Goal: Task Accomplishment & Management: Manage account settings

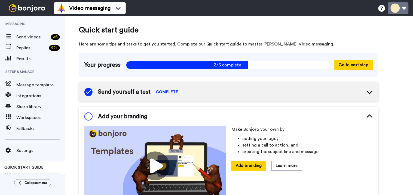
scroll to position [36, 0]
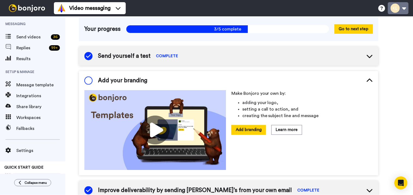
drag, startPoint x: 408, startPoint y: 6, endPoint x: 406, endPoint y: 8, distance: 3.2
click at [408, 6] on button at bounding box center [398, 8] width 21 height 12
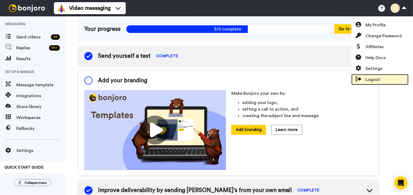
click at [371, 80] on span "Logout" at bounding box center [373, 79] width 15 height 7
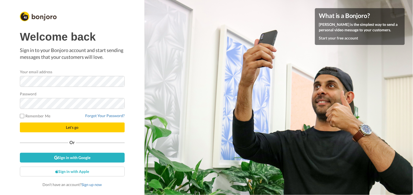
click at [37, 117] on label "Remember Me" at bounding box center [35, 116] width 31 height 6
click at [46, 126] on button "Let's go" at bounding box center [72, 128] width 105 height 10
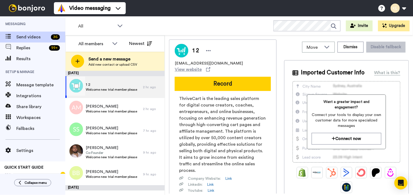
click at [120, 87] on span "Welcome new trial member please" at bounding box center [112, 89] width 52 height 4
click at [344, 47] on button "Dismiss" at bounding box center [351, 47] width 26 height 11
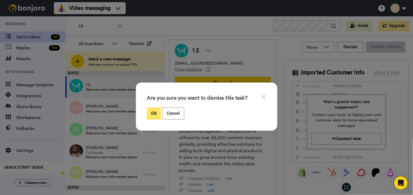
click at [152, 110] on button "Ok" at bounding box center [154, 114] width 14 height 12
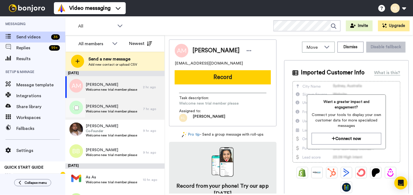
click at [115, 110] on span "Welcome new trial member please" at bounding box center [112, 111] width 52 height 4
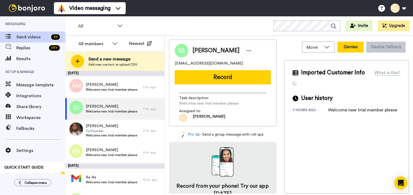
click at [349, 47] on button "Dismiss" at bounding box center [351, 47] width 26 height 11
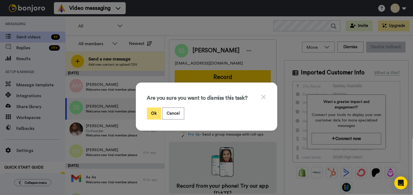
click at [151, 110] on button "Ok" at bounding box center [154, 114] width 14 height 12
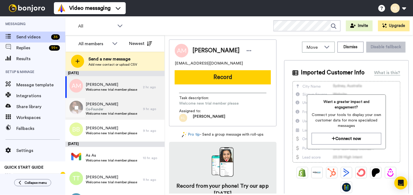
click at [111, 110] on span "Co-Founder" at bounding box center [112, 109] width 52 height 4
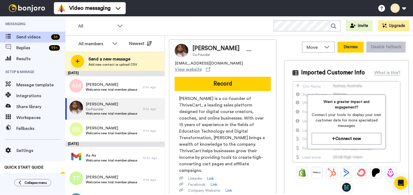
click at [348, 49] on button "Dismiss" at bounding box center [351, 47] width 26 height 11
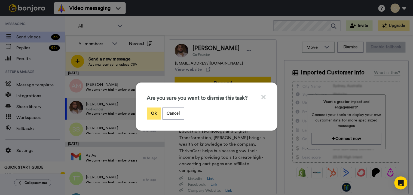
click at [151, 113] on button "Ok" at bounding box center [154, 114] width 14 height 12
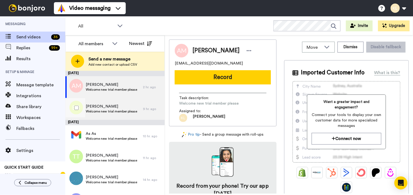
click at [117, 110] on span "Welcome new trial member please" at bounding box center [112, 111] width 52 height 4
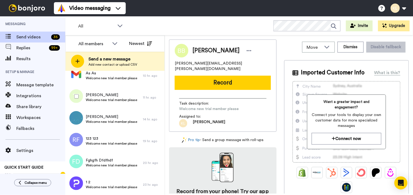
scroll to position [30, 0]
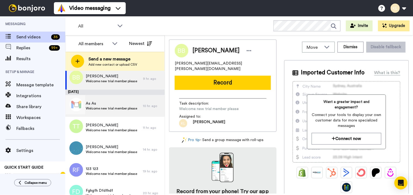
click at [112, 108] on span "Welcome new trial member please" at bounding box center [112, 108] width 52 height 4
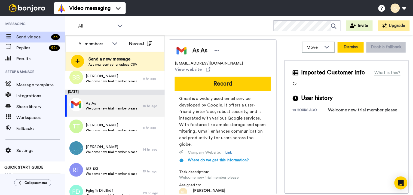
click at [341, 45] on button "Dismiss" at bounding box center [351, 47] width 26 height 11
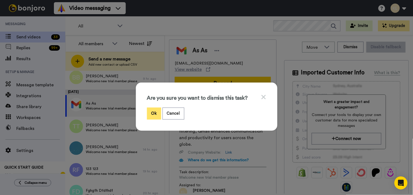
click at [150, 113] on button "Ok" at bounding box center [154, 114] width 14 height 12
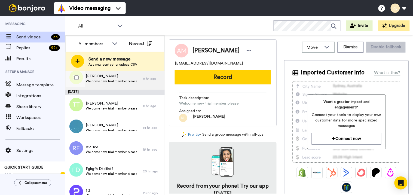
click at [122, 80] on span "Welcome new trial member please" at bounding box center [112, 81] width 52 height 4
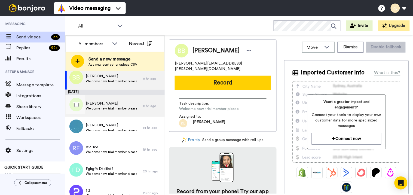
click at [119, 104] on span "Timothy Terry" at bounding box center [112, 103] width 52 height 5
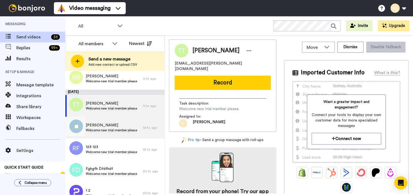
click at [116, 129] on span "Welcome new trial member please" at bounding box center [112, 130] width 52 height 4
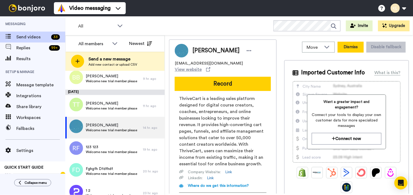
click at [342, 47] on button "Dismiss" at bounding box center [351, 47] width 26 height 11
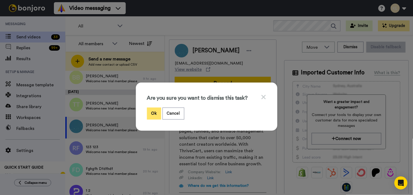
click at [156, 114] on button "Ok" at bounding box center [154, 114] width 14 height 12
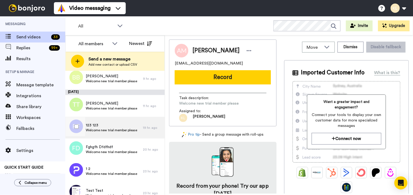
click at [122, 132] on span "Welcome new trial member please" at bounding box center [112, 130] width 52 height 4
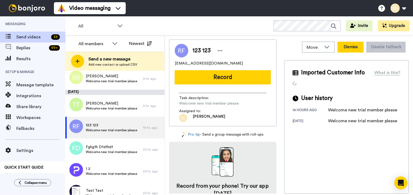
click at [350, 49] on button "Dismiss" at bounding box center [351, 47] width 26 height 11
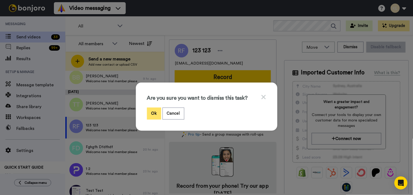
click at [149, 110] on button "Ok" at bounding box center [154, 114] width 14 height 12
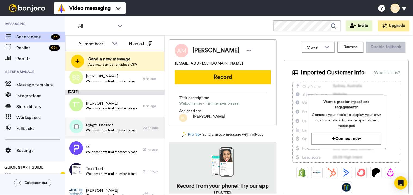
click at [107, 129] on span "Welcome new trial member please" at bounding box center [112, 130] width 52 height 4
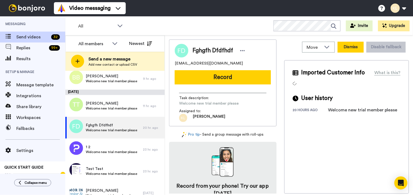
click at [350, 48] on button "Dismiss" at bounding box center [351, 47] width 26 height 11
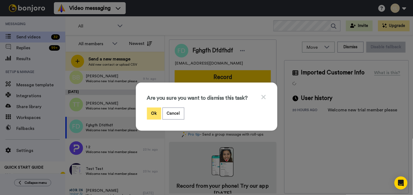
click at [153, 112] on button "Ok" at bounding box center [154, 114] width 14 height 12
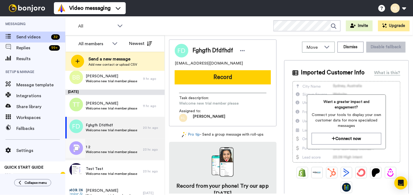
click at [115, 153] on span "Welcome new trial member please" at bounding box center [112, 152] width 52 height 4
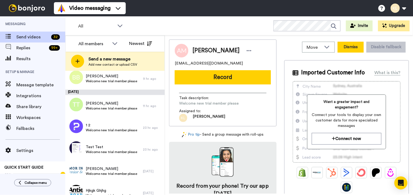
click at [343, 50] on button "Dismiss" at bounding box center [351, 47] width 26 height 11
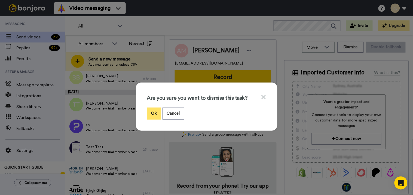
click at [154, 113] on button "Ok" at bounding box center [154, 114] width 14 height 12
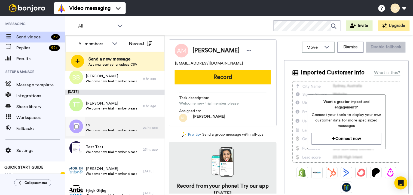
click at [123, 135] on div "1 2 Welcome new trial member please" at bounding box center [104, 128] width 78 height 22
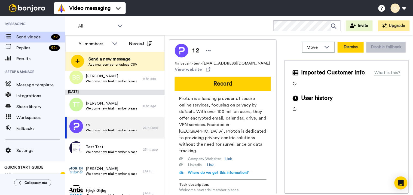
click at [349, 48] on button "Dismiss" at bounding box center [351, 47] width 26 height 11
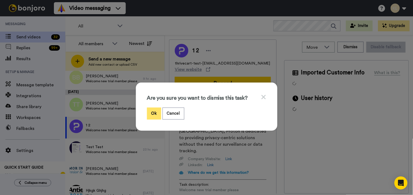
click at [151, 116] on button "Ok" at bounding box center [154, 114] width 14 height 12
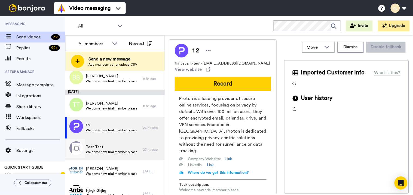
click at [111, 146] on span "Test Test" at bounding box center [112, 146] width 52 height 5
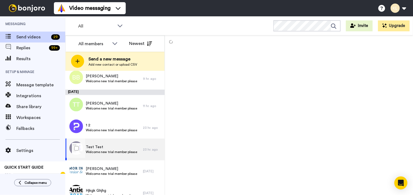
click at [118, 151] on span "Welcome new trial member please" at bounding box center [112, 152] width 52 height 4
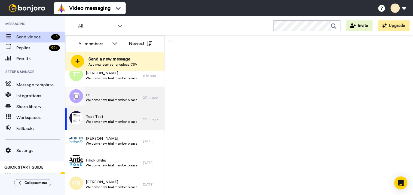
scroll to position [91, 0]
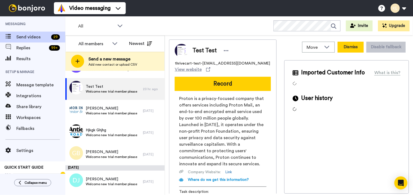
click at [343, 48] on button "Dismiss" at bounding box center [351, 47] width 26 height 11
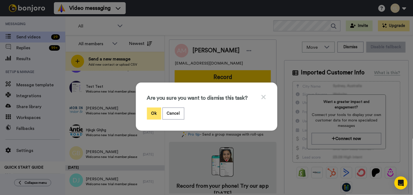
click at [148, 113] on button "Ok" at bounding box center [154, 114] width 14 height 12
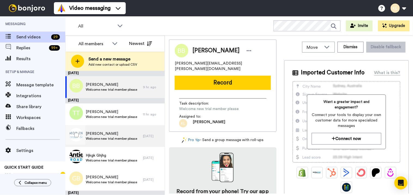
click at [117, 139] on span "Welcome new trial member please" at bounding box center [112, 139] width 52 height 4
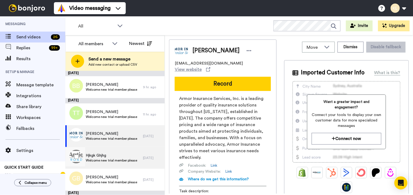
click at [123, 155] on span "Hjkgk Ghjhg" at bounding box center [112, 155] width 52 height 5
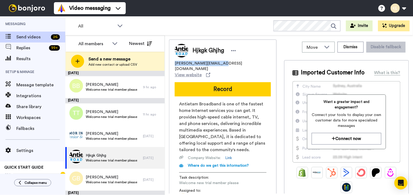
drag, startPoint x: 217, startPoint y: 63, endPoint x: 175, endPoint y: 62, distance: 42.0
click at [175, 62] on div "ronald.poet@myactv.net View website" at bounding box center [223, 69] width 96 height 17
copy span "ronald.poet@myactv.net"
click at [120, 159] on span "Welcome new trial member please" at bounding box center [112, 160] width 52 height 4
click at [348, 46] on button "Dismiss" at bounding box center [351, 47] width 26 height 11
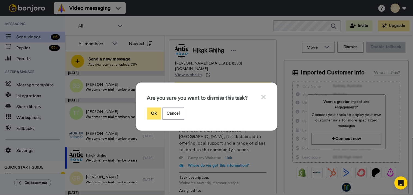
click at [150, 113] on button "Ok" at bounding box center [154, 114] width 14 height 12
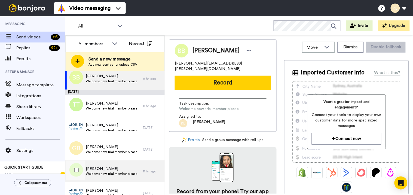
scroll to position [61, 0]
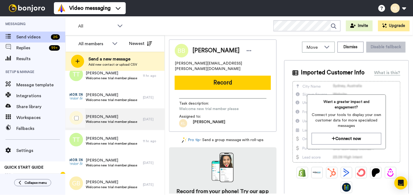
click at [113, 122] on span "Welcome new trial member please" at bounding box center [112, 122] width 52 height 4
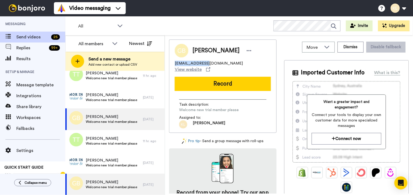
drag, startPoint x: 216, startPoint y: 63, endPoint x: 176, endPoint y: 62, distance: 40.6
click at [176, 62] on div "JBMORTON@ME.COM View website" at bounding box center [223, 67] width 96 height 12
copy span "JBMORTON@ME.COM"
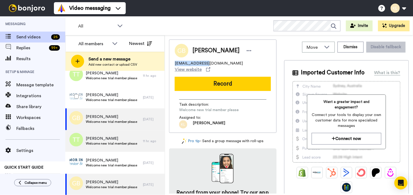
scroll to position [91, 0]
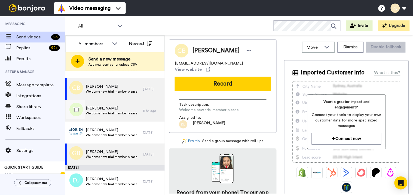
click at [126, 112] on span "Welcome new trial member please" at bounding box center [112, 113] width 52 height 4
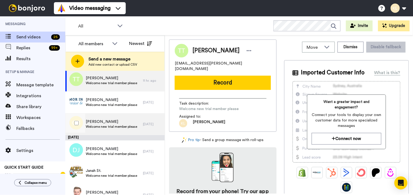
scroll to position [151, 0]
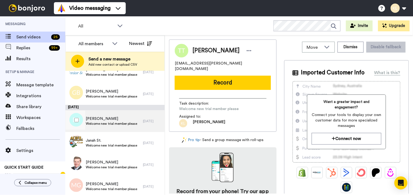
click at [116, 126] on div "Darryl Jenkins Welcome new trial member please" at bounding box center [112, 121] width 52 height 10
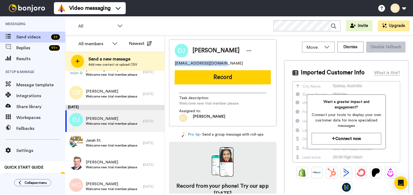
drag, startPoint x: 220, startPoint y: 63, endPoint x: 171, endPoint y: 64, distance: 49.3
click at [171, 64] on div "Darryl Jenkins djenkins0602@gmail.com Record Task description : Welcome new tri…" at bounding box center [223, 83] width 108 height 87
copy span "djenkins0602@gmail.com"
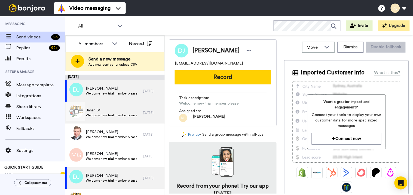
click at [132, 113] on span "Welcome new trial member please" at bounding box center [112, 115] width 52 height 4
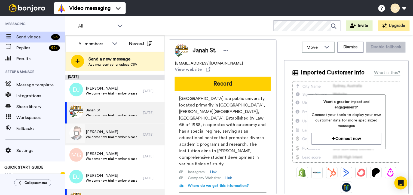
click at [114, 131] on span "Kelle W. Banks" at bounding box center [112, 131] width 52 height 5
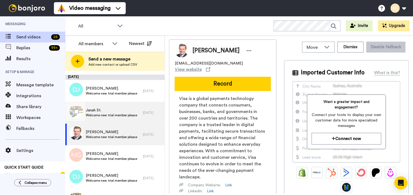
scroll to position [212, 0]
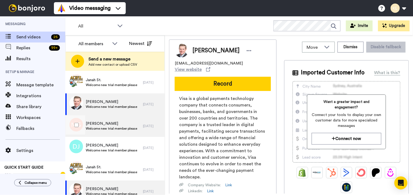
click at [124, 121] on span "Mackenzie Garrett" at bounding box center [112, 123] width 52 height 5
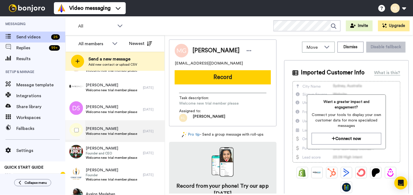
scroll to position [690, 0]
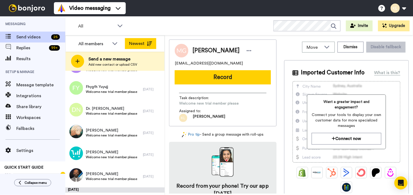
click at [144, 40] on button "Newest" at bounding box center [140, 43] width 31 height 11
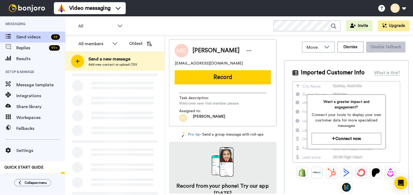
scroll to position [0, 0]
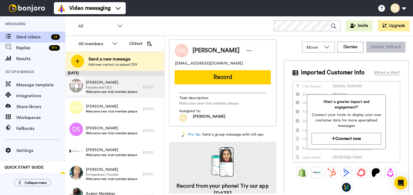
click at [114, 81] on span "Doug Bench" at bounding box center [112, 82] width 52 height 5
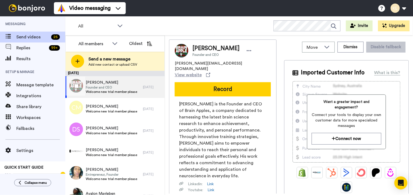
click at [122, 84] on span "Doug Bench" at bounding box center [112, 82] width 52 height 5
drag, startPoint x: 215, startPoint y: 63, endPoint x: 168, endPoint y: 64, distance: 47.2
click at [168, 64] on div "Move WORKSPACES View all Default Task List + Add a new workspace Dismiss Disabl…" at bounding box center [289, 115] width 248 height 160
copy span "doug@brainapples.com"
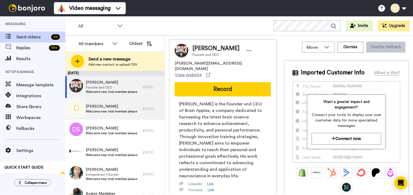
click at [111, 115] on div "Cocoa Murray Welcome new trial member please" at bounding box center [104, 109] width 78 height 22
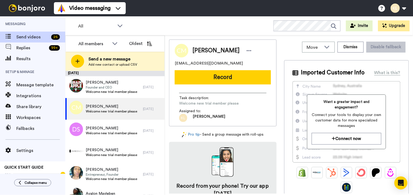
click at [212, 28] on div "All WORKSPACES View all All Default Task List + Add a new workspace Invite Upgr…" at bounding box center [239, 25] width 348 height 19
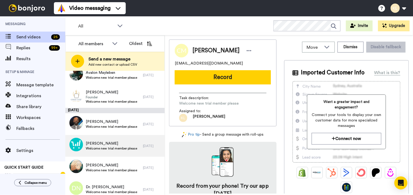
scroll to position [151, 0]
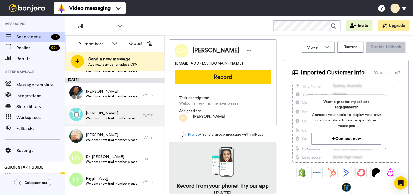
click at [129, 119] on span "Welcome new trial member please" at bounding box center [112, 118] width 52 height 4
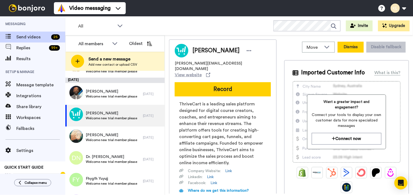
click at [345, 48] on button "Dismiss" at bounding box center [351, 47] width 26 height 11
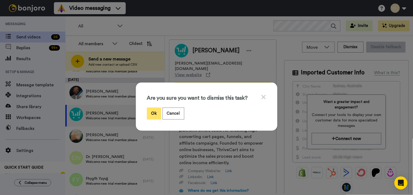
click at [156, 113] on button "Ok" at bounding box center [154, 114] width 14 height 12
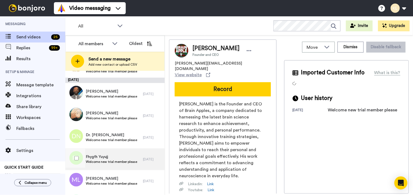
click at [117, 155] on span "Fhygfh Yuyujj" at bounding box center [112, 156] width 52 height 5
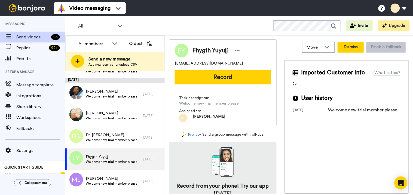
click at [351, 48] on button "Dismiss" at bounding box center [351, 47] width 26 height 11
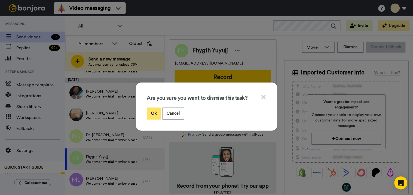
click at [155, 116] on button "Ok" at bounding box center [154, 114] width 14 height 12
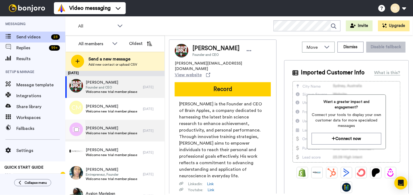
click at [100, 130] on span "Dfasd Sadsad" at bounding box center [112, 128] width 52 height 5
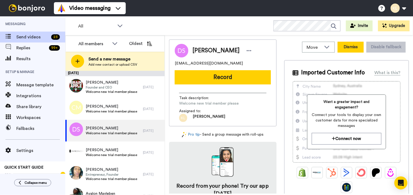
click at [346, 47] on button "Dismiss" at bounding box center [351, 47] width 26 height 11
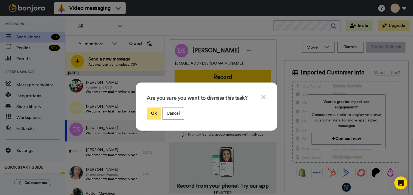
click at [148, 111] on button "Ok" at bounding box center [154, 114] width 14 height 12
